Goal: Navigation & Orientation: Find specific page/section

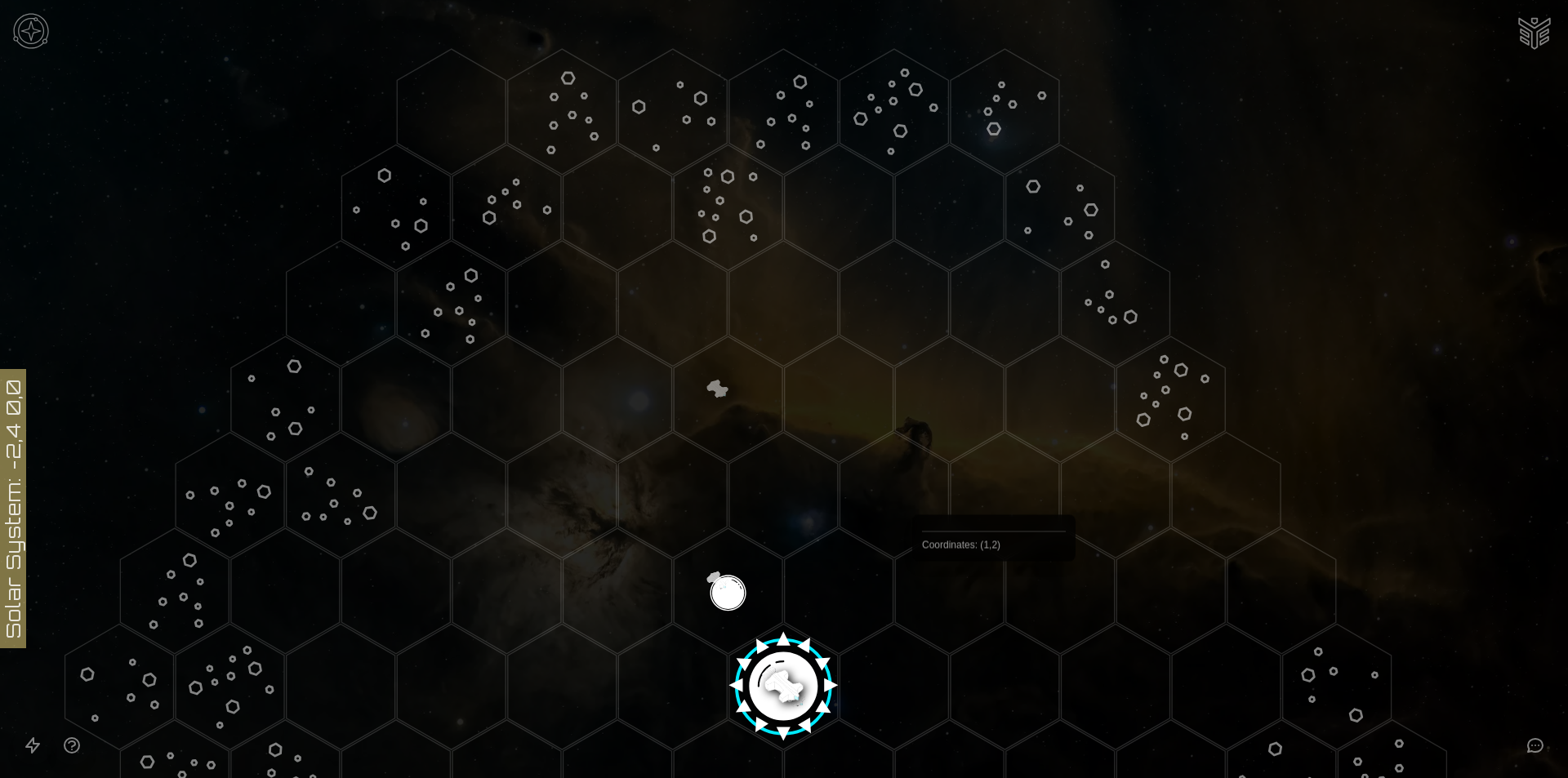
scroll to position [327, 0]
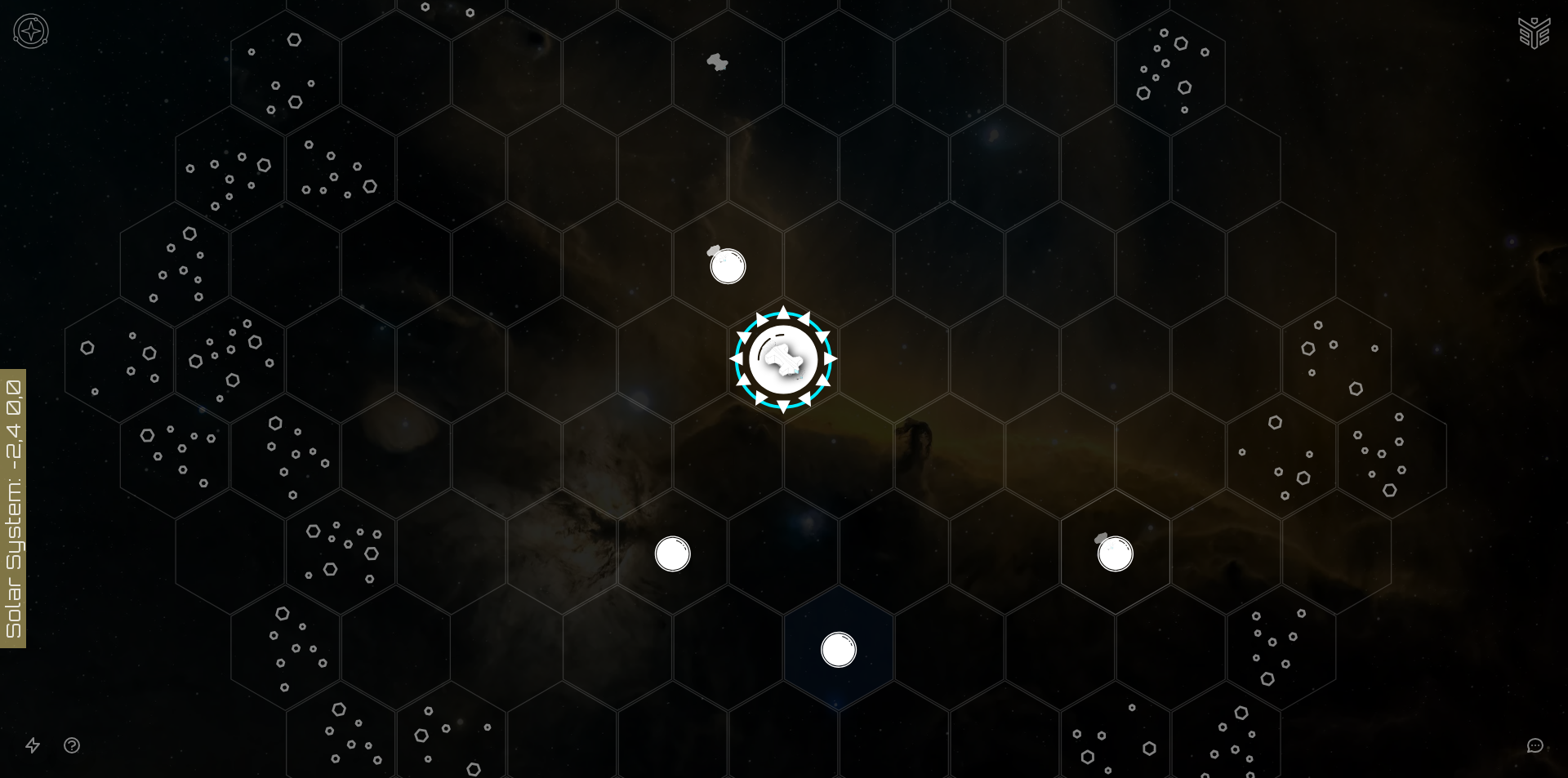
click at [773, 367] on image at bounding box center [784, 355] width 128 height 128
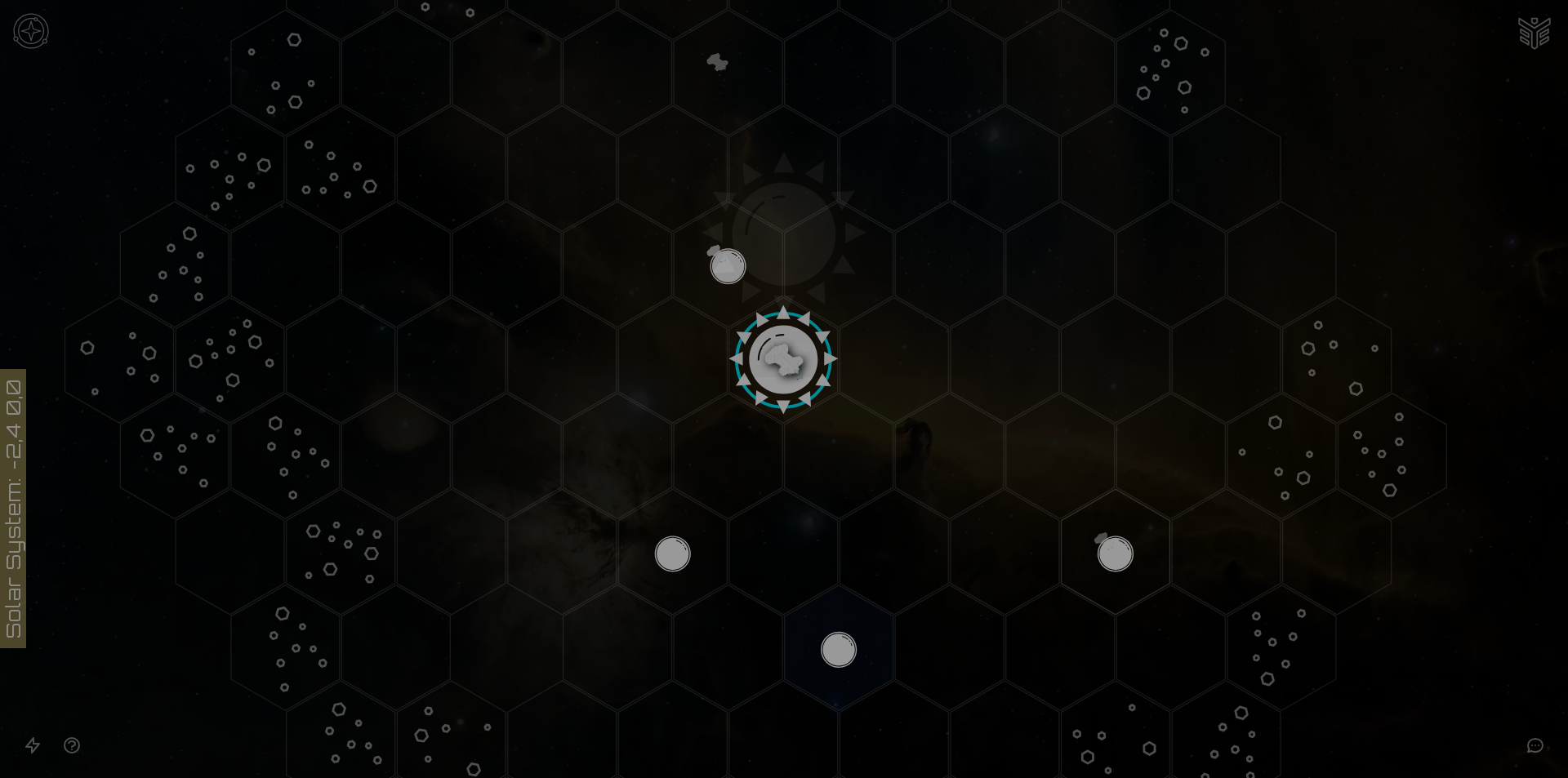
click at [1503, 571] on div at bounding box center [784, 389] width 1568 height 778
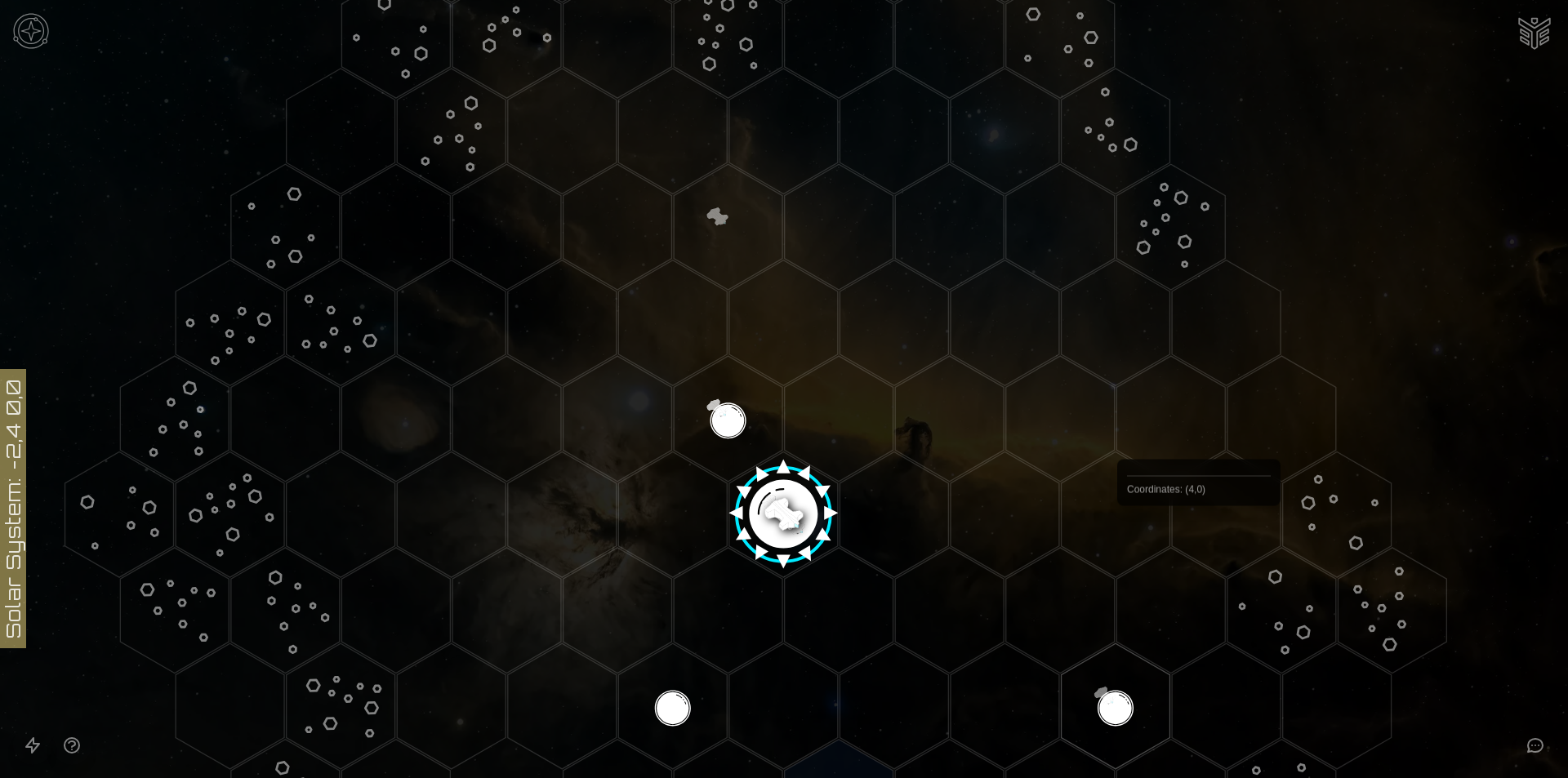
scroll to position [95, 0]
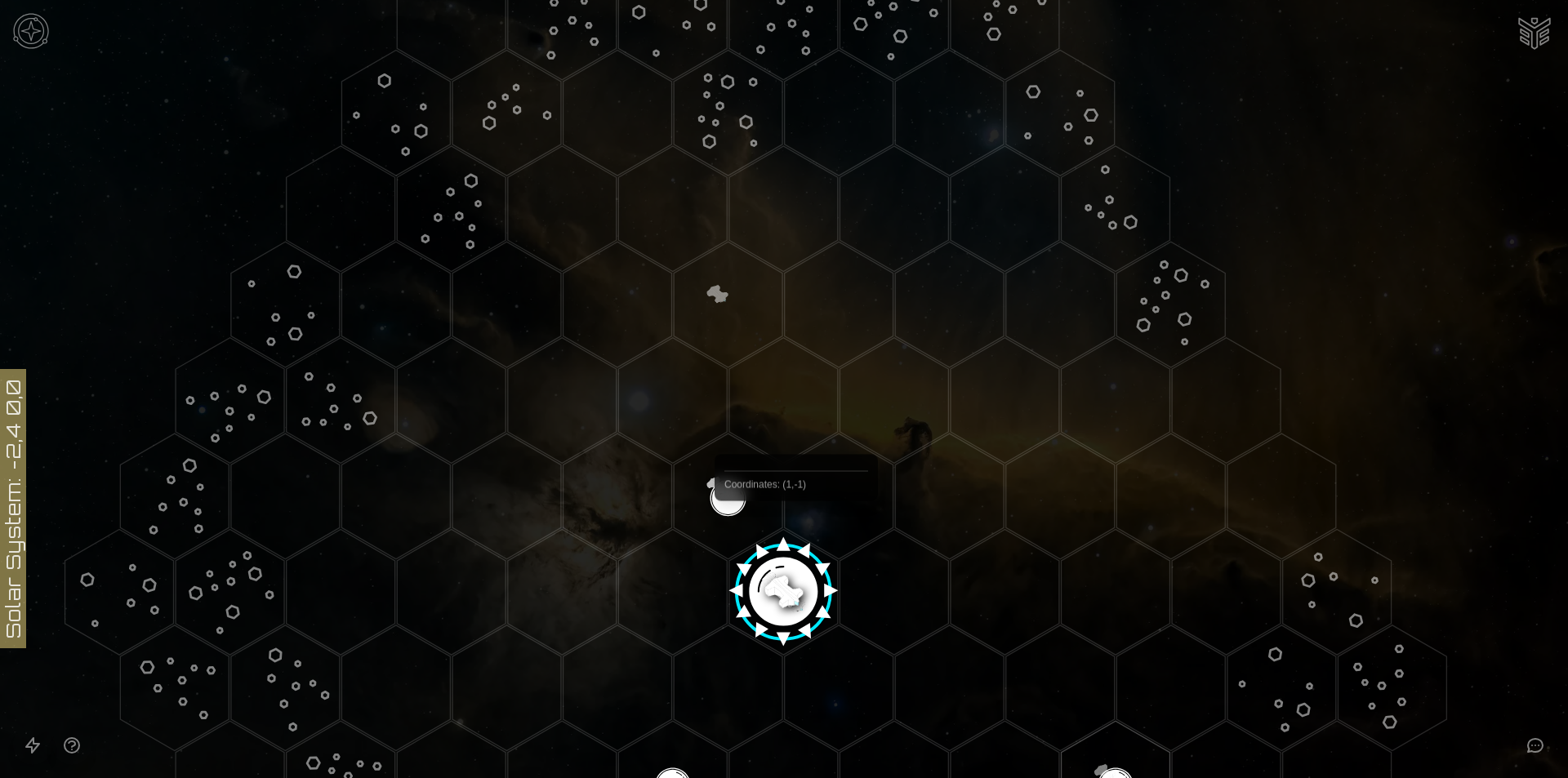
click at [789, 559] on image at bounding box center [784, 586] width 128 height 128
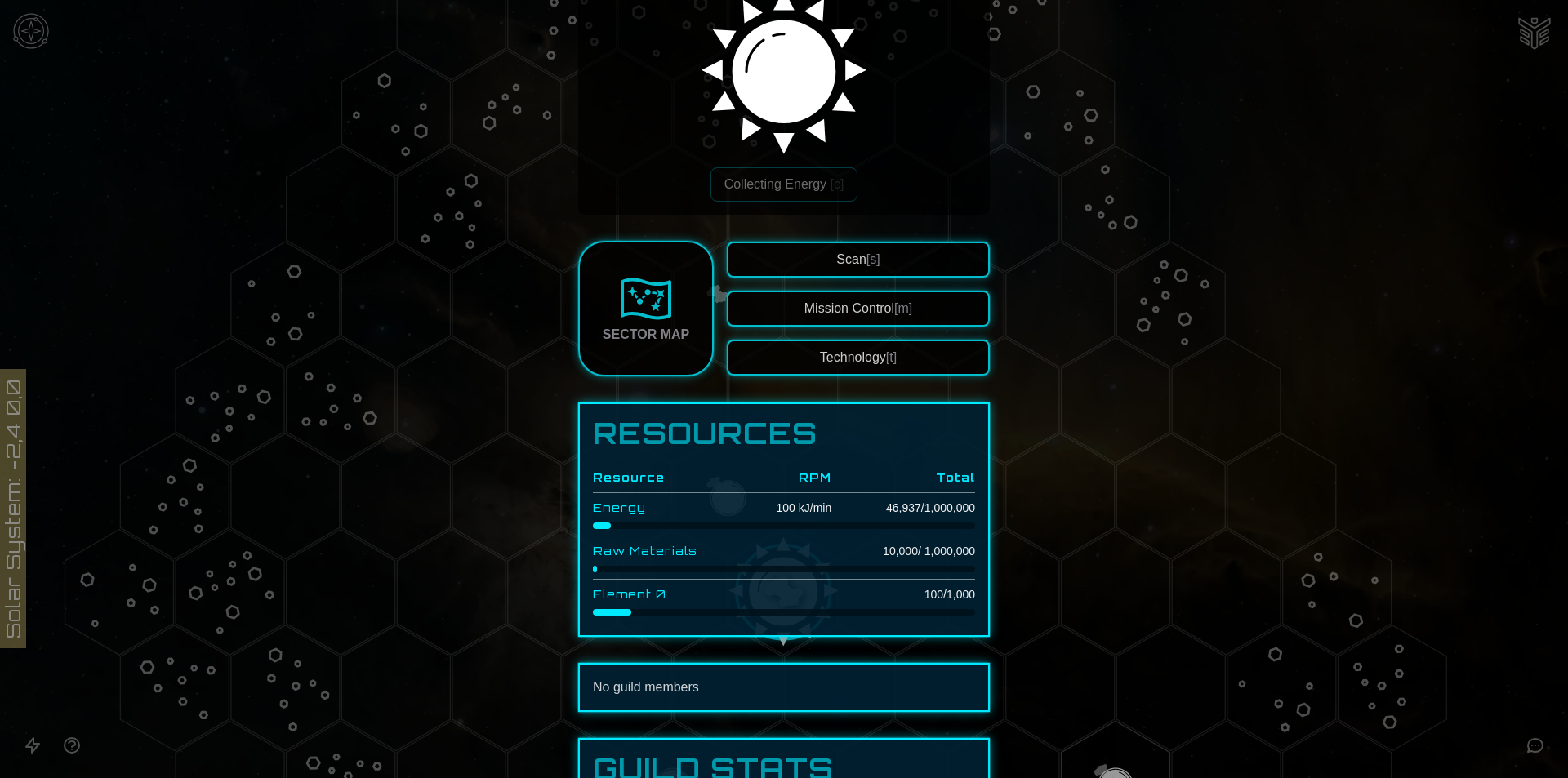
scroll to position [164, 0]
click at [864, 323] on button "Mission Control [m]" at bounding box center [858, 308] width 263 height 36
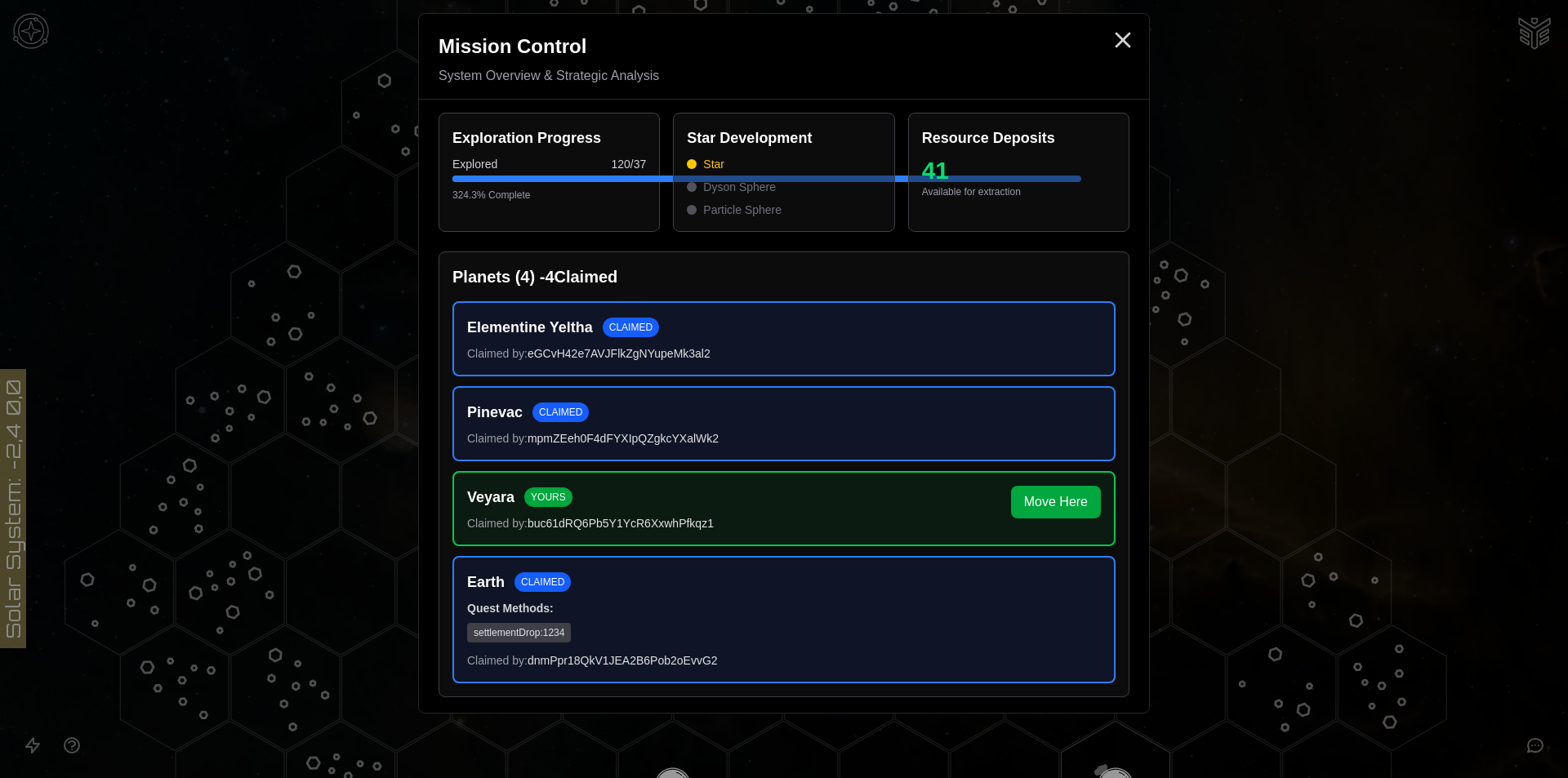
click at [541, 644] on div "Earth CLAIMED Quest Methods: settlementDrop : 1234 Claimed by: dnmPpr18QkV1JEA2…" at bounding box center [784, 620] width 634 height 98
click at [541, 640] on span "settlementDrop : 1234" at bounding box center [518, 633] width 103 height 20
click at [541, 632] on span "settlementDrop : 1234" at bounding box center [518, 633] width 103 height 20
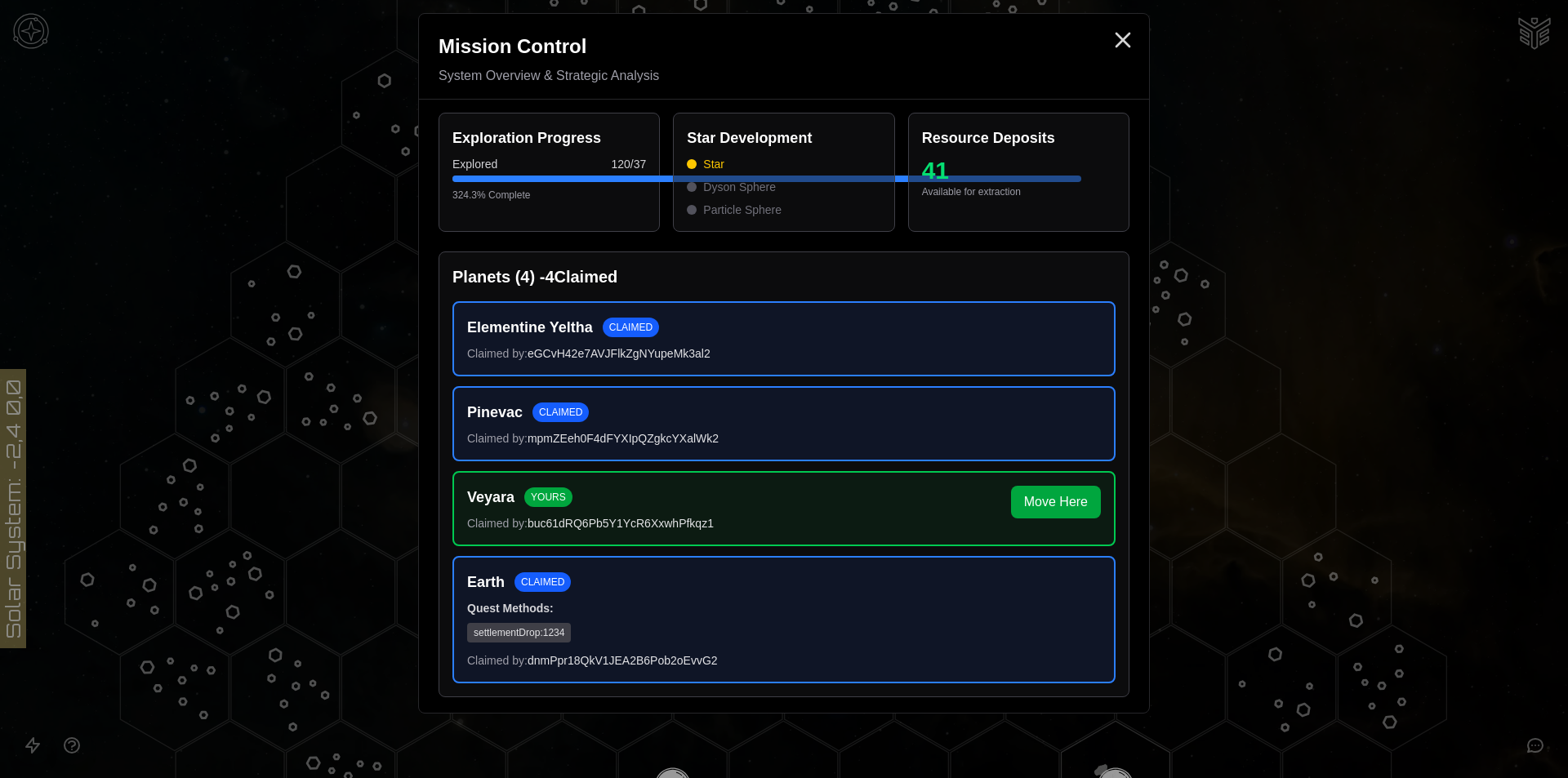
click at [590, 610] on h5 "Quest Methods:" at bounding box center [784, 609] width 634 height 17
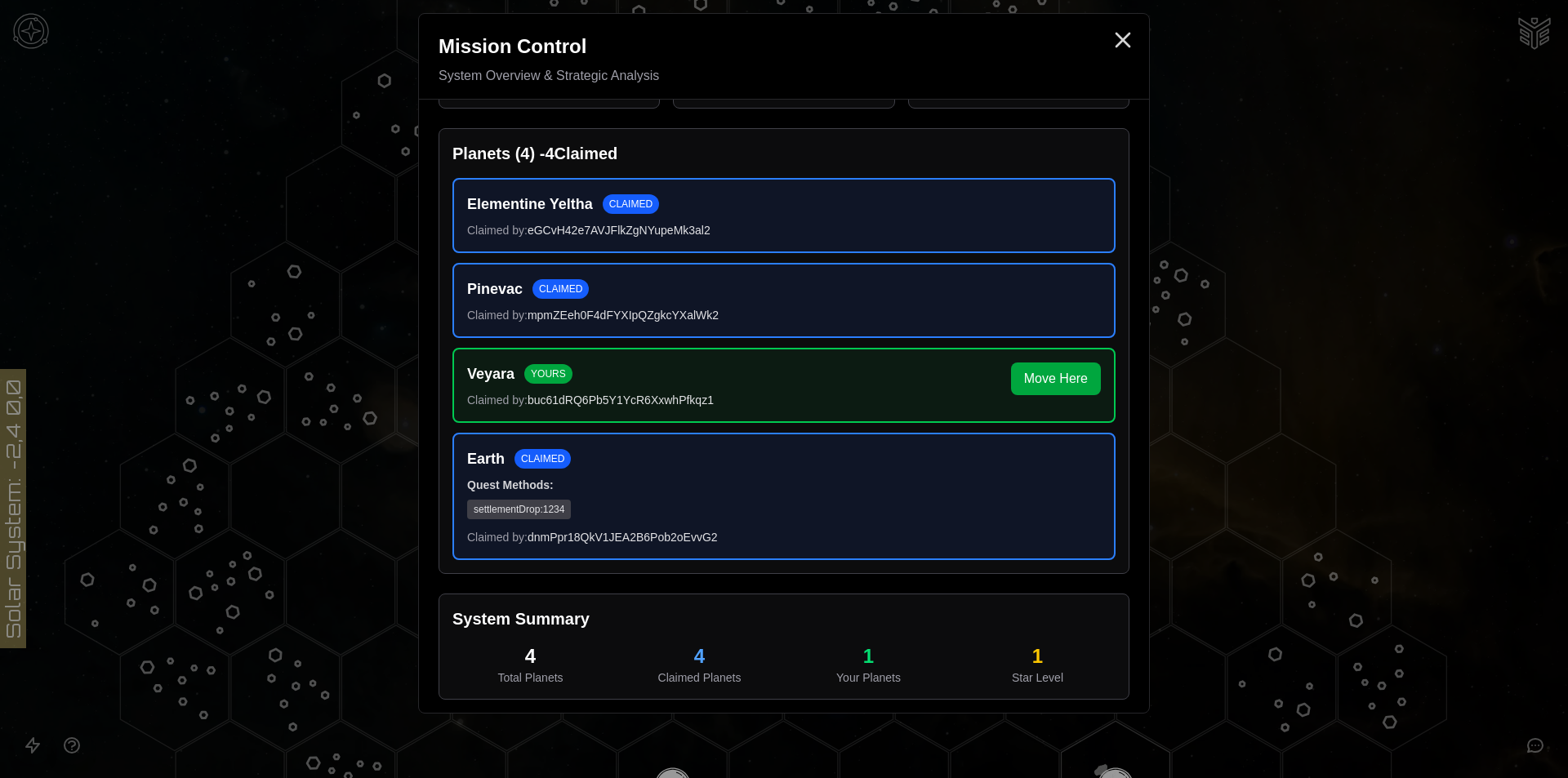
click at [1464, 395] on div at bounding box center [784, 389] width 1568 height 778
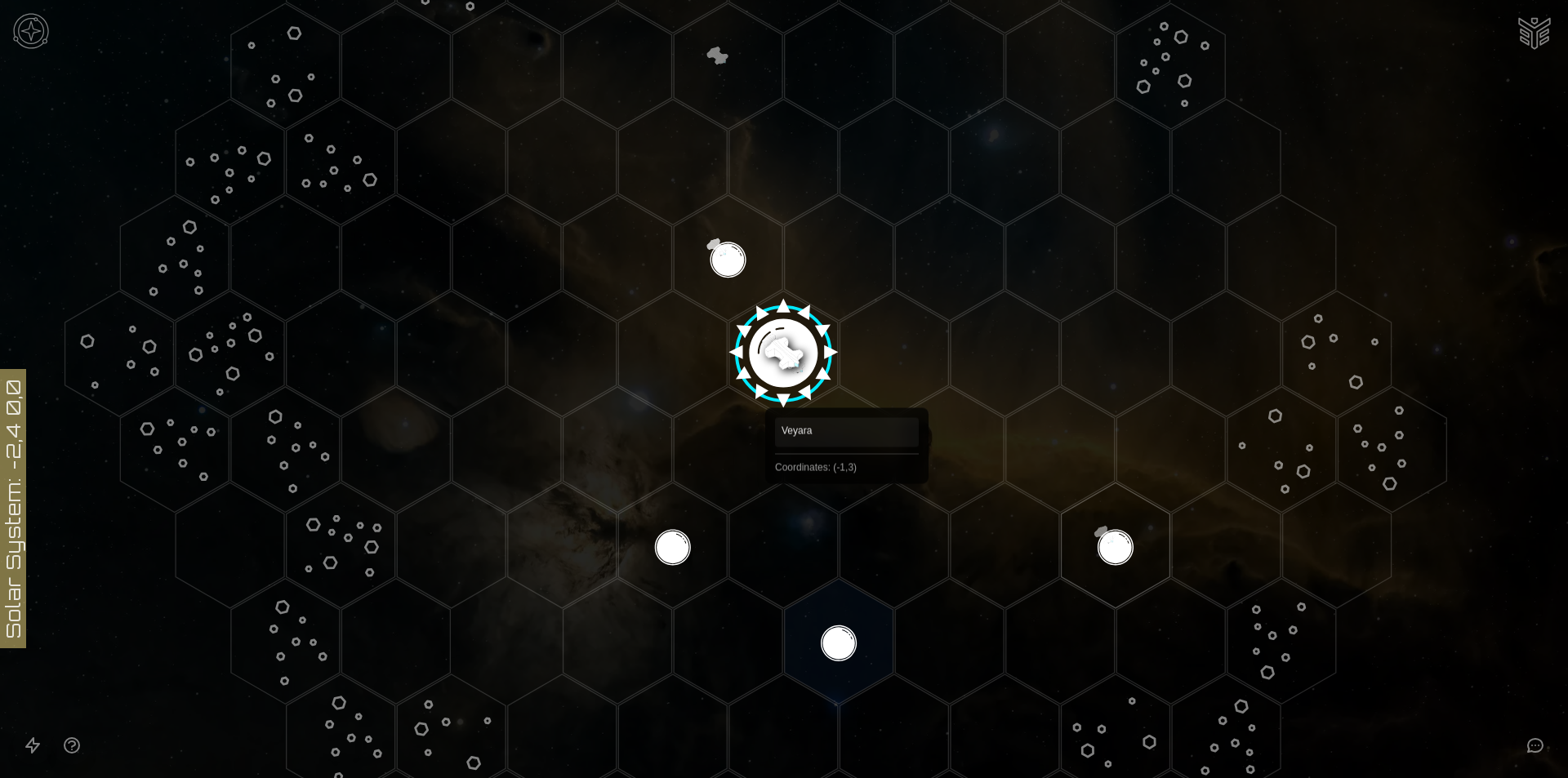
scroll to position [503, 0]
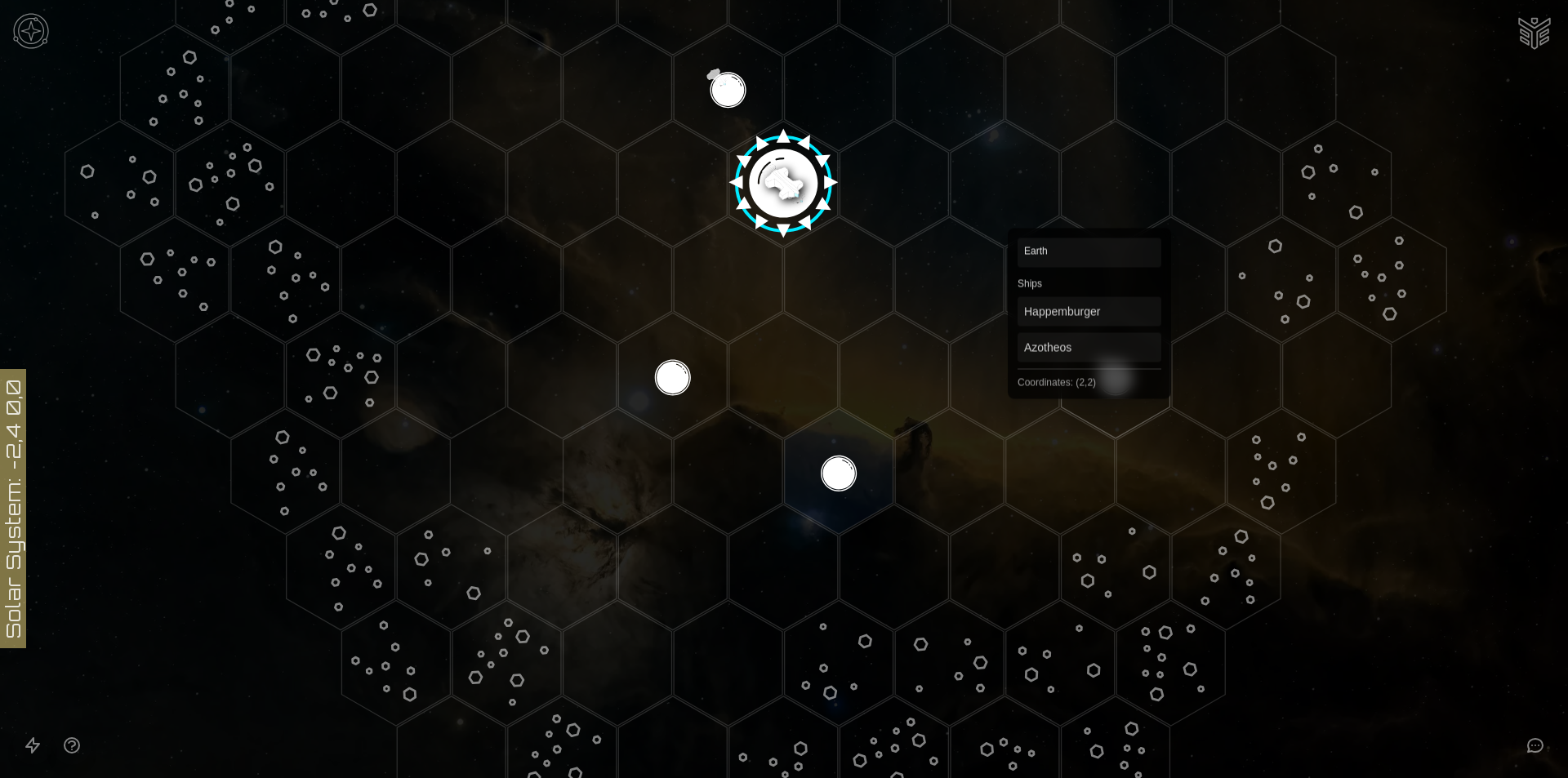
click at [1090, 375] on polygon "Hex at coordinates 2,2, clickable" at bounding box center [1116, 375] width 109 height 126
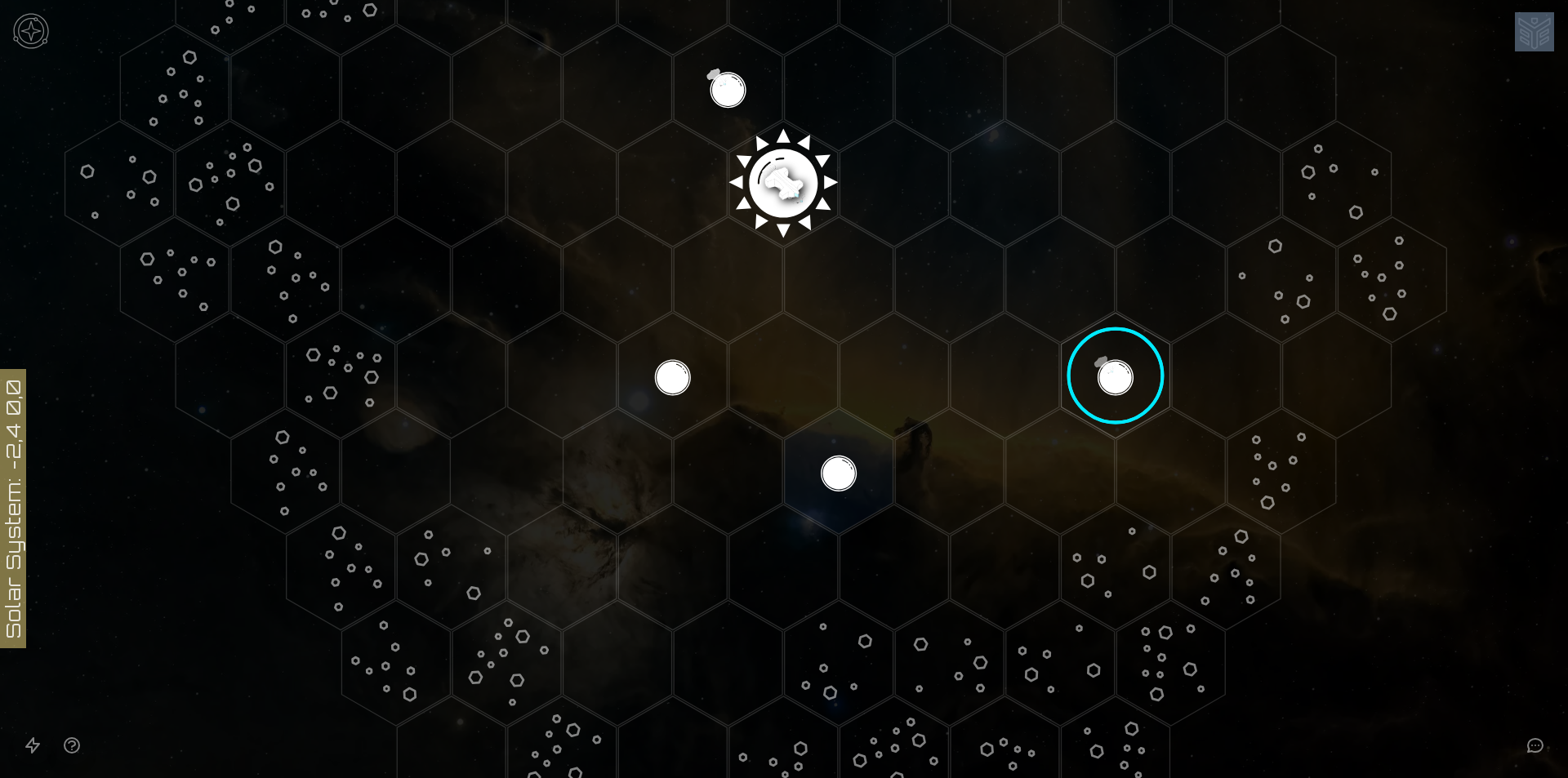
click at [1090, 375] on image at bounding box center [1117, 376] width 128 height 128
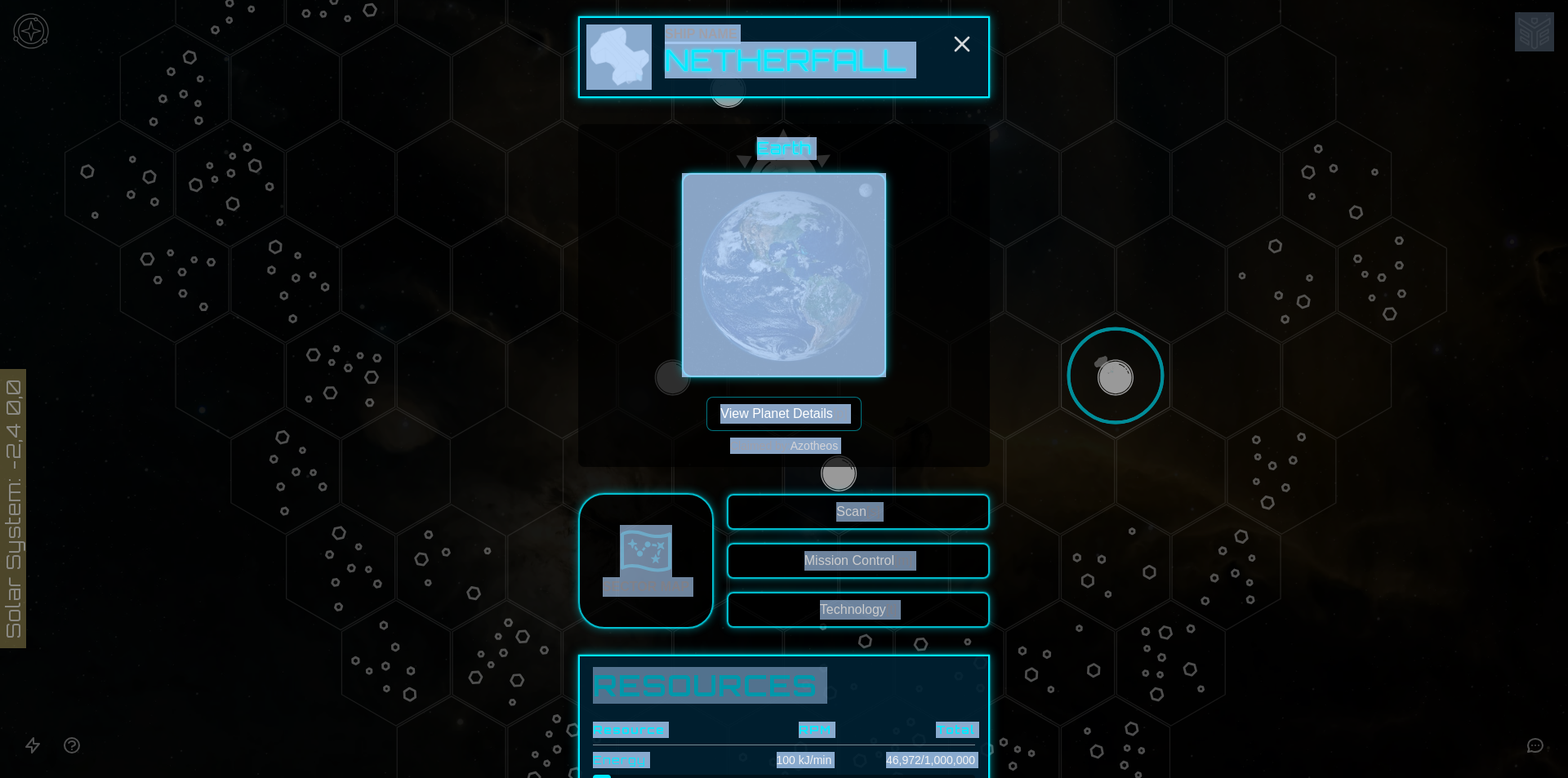
click at [905, 387] on div "Earth View Planet Details [p] Claimed by: Azotheos" at bounding box center [784, 295] width 385 height 317
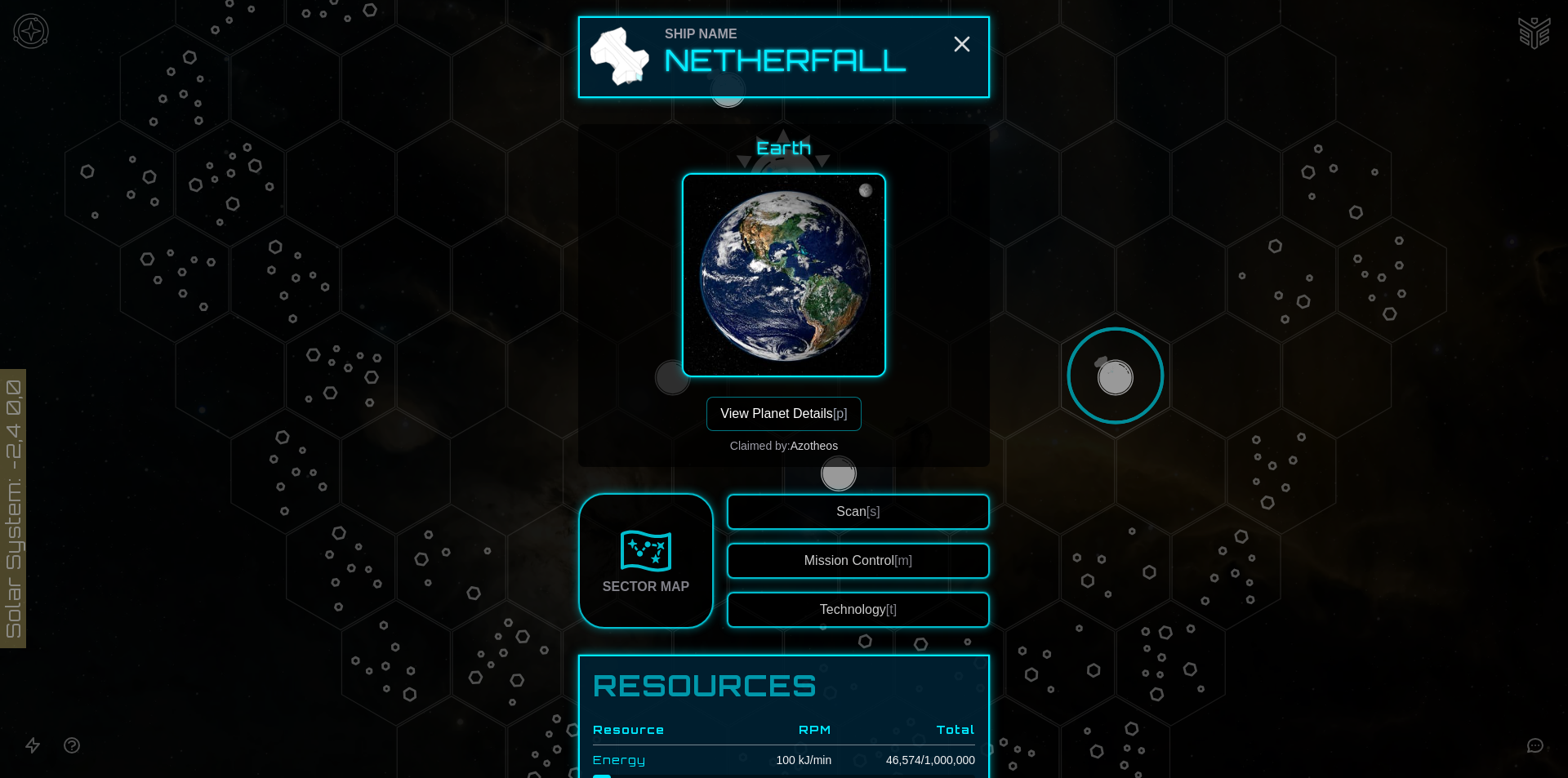
scroll to position [245, 0]
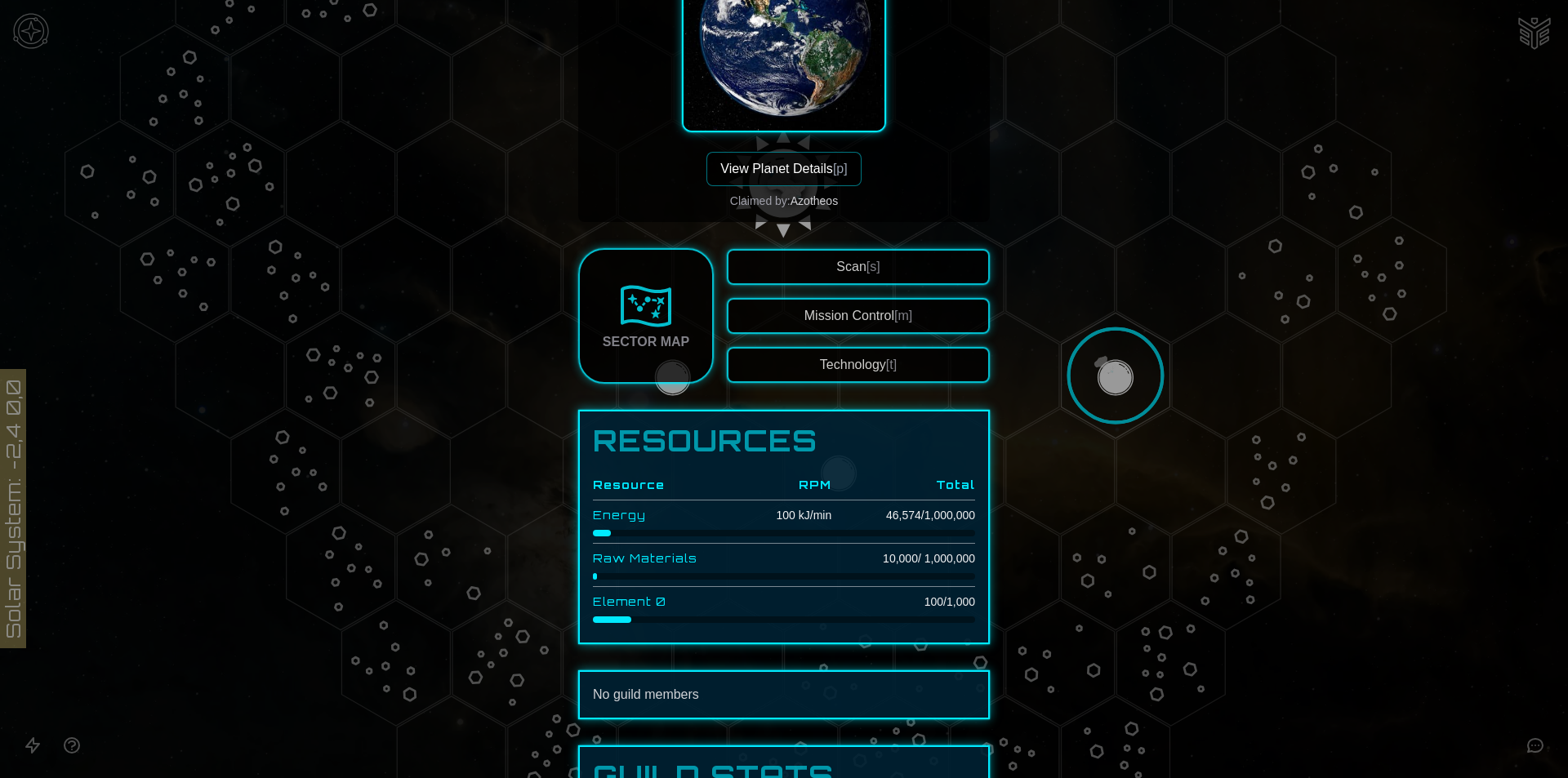
click at [836, 181] on button "View Planet Details [p]" at bounding box center [784, 168] width 154 height 34
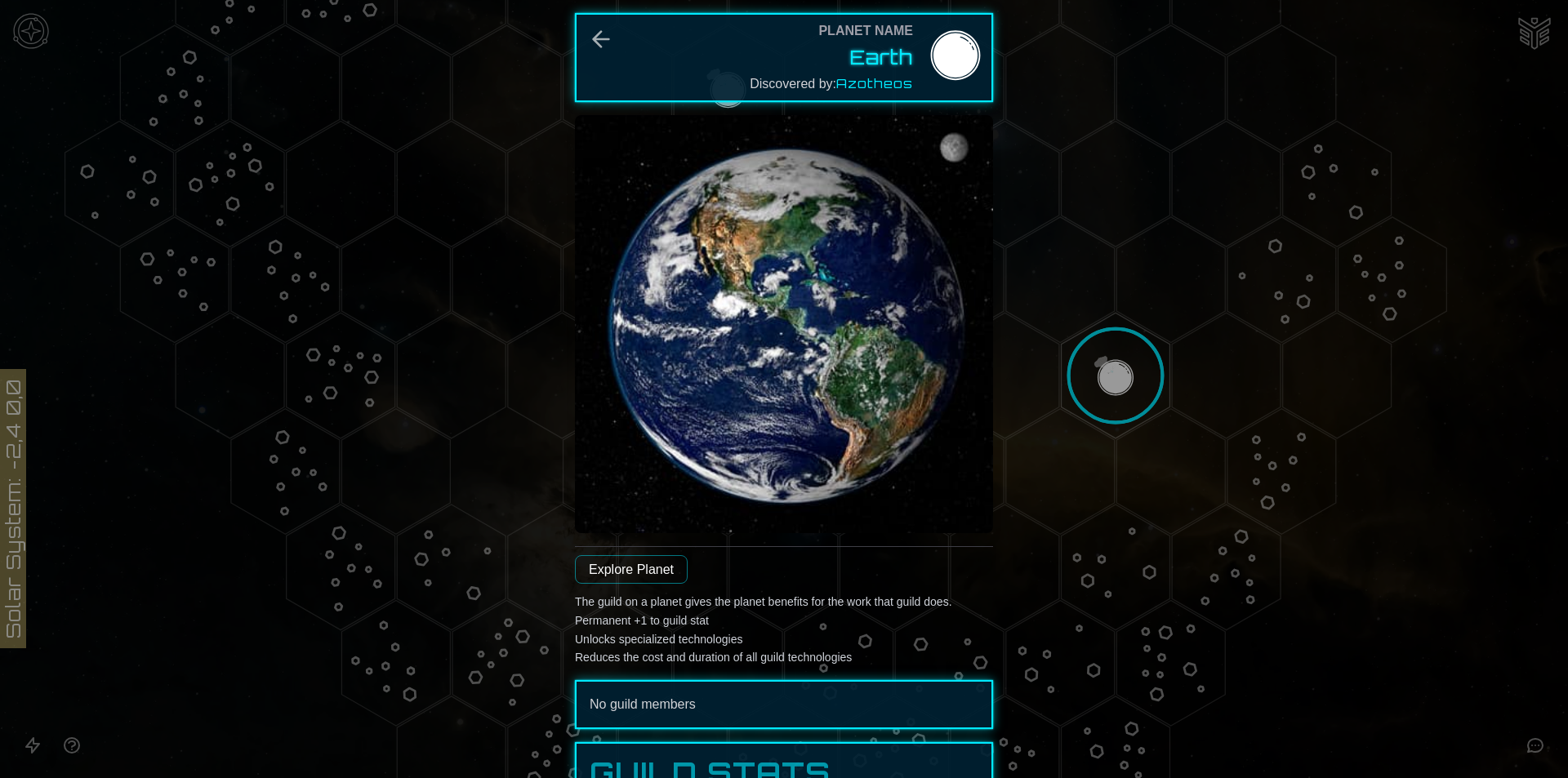
drag, startPoint x: 640, startPoint y: 591, endPoint x: 644, endPoint y: 571, distance: 20.4
click at [644, 571] on link "Explore Planet" at bounding box center [631, 570] width 113 height 29
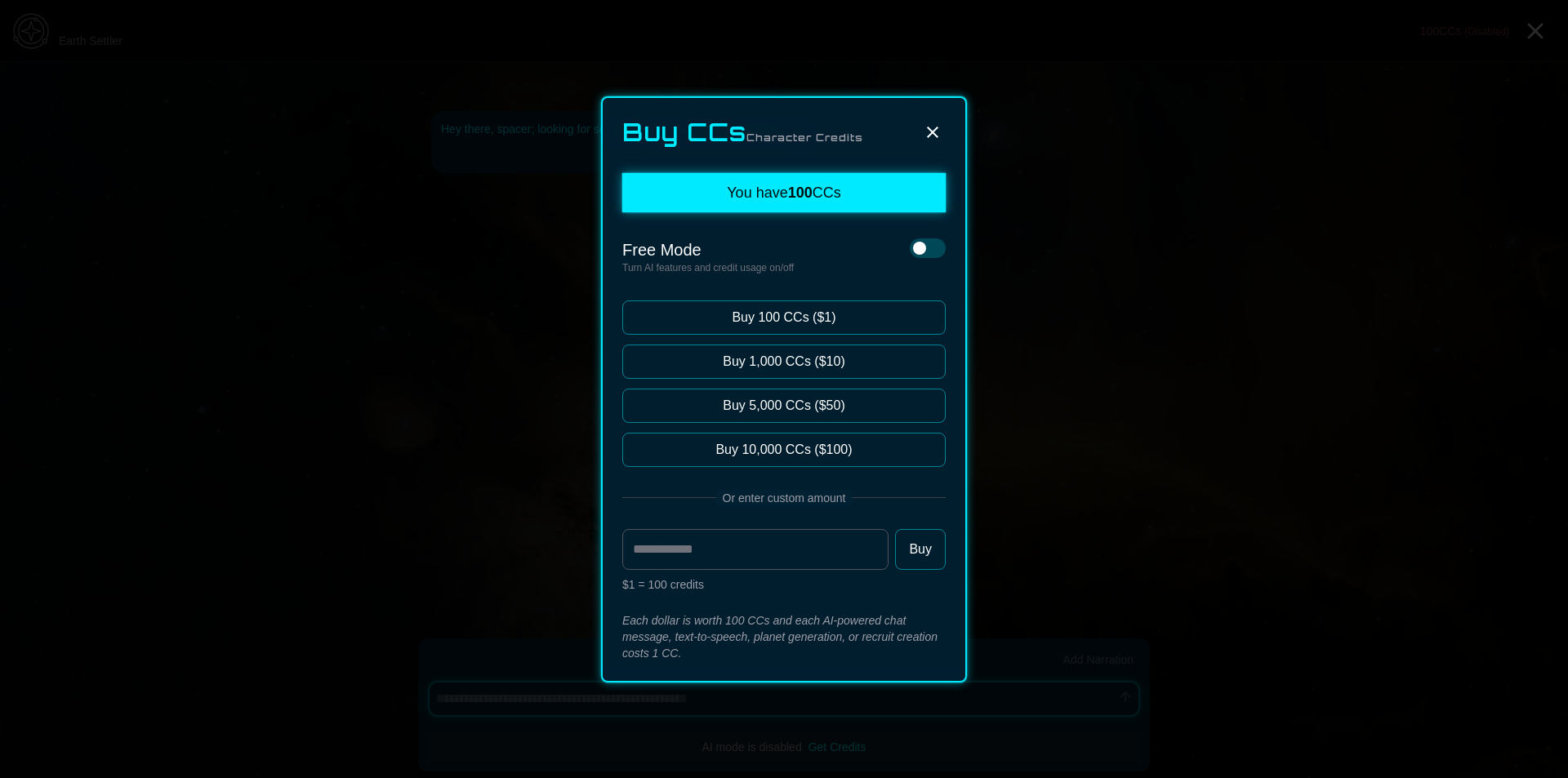
click at [925, 119] on button at bounding box center [932, 132] width 26 height 26
type textarea "*"
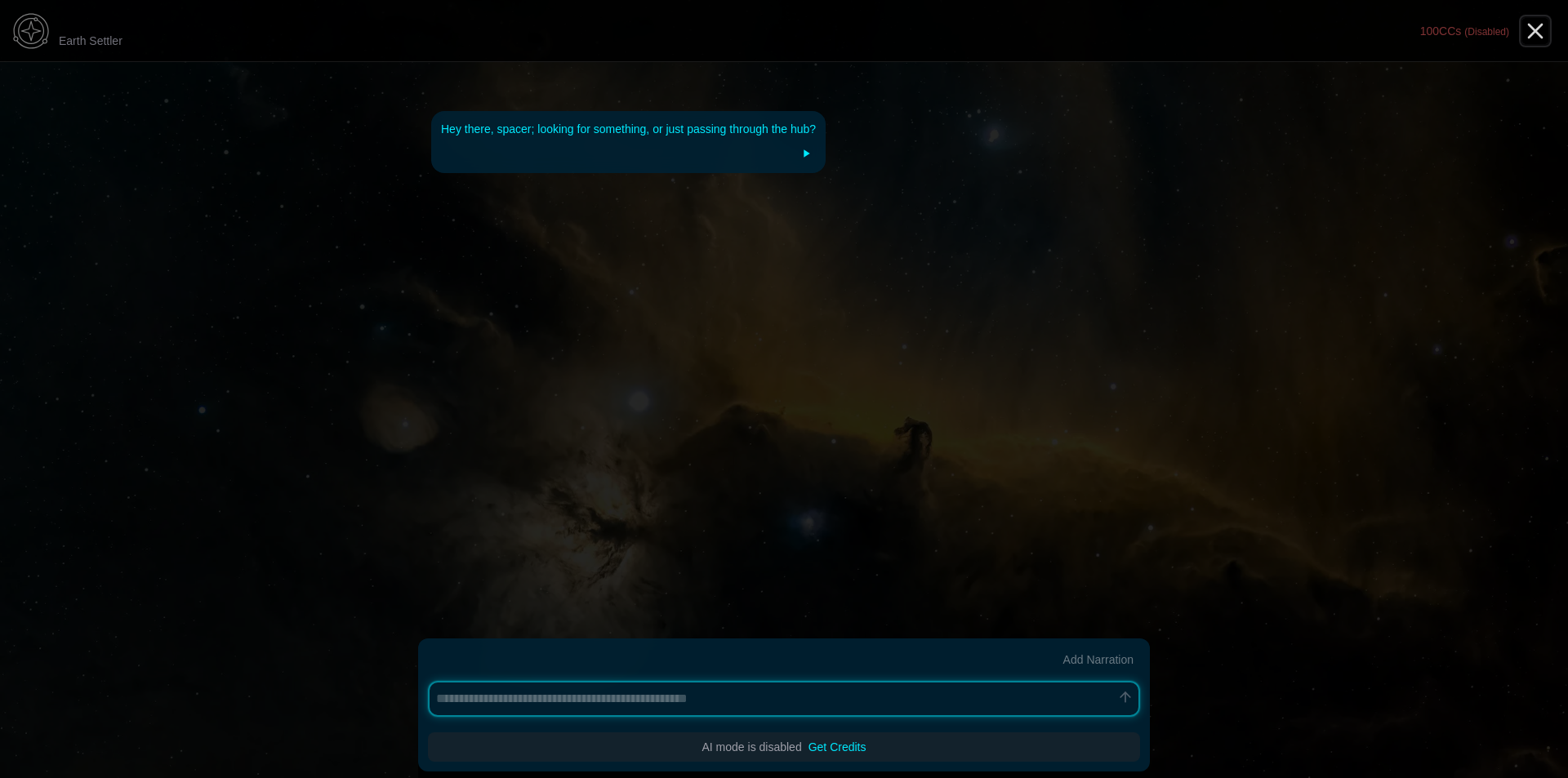
click at [1535, 26] on icon "Close" at bounding box center [1535, 31] width 26 height 26
